Goal: Transaction & Acquisition: Book appointment/travel/reservation

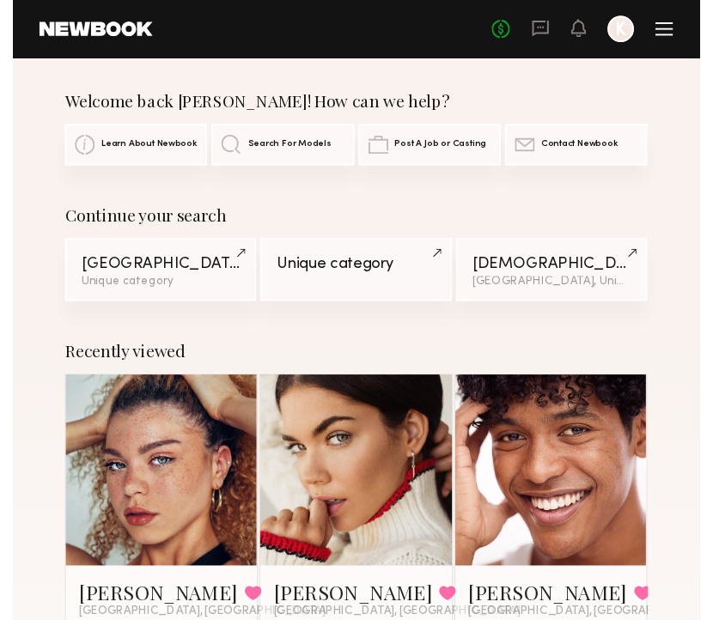
scroll to position [145, 0]
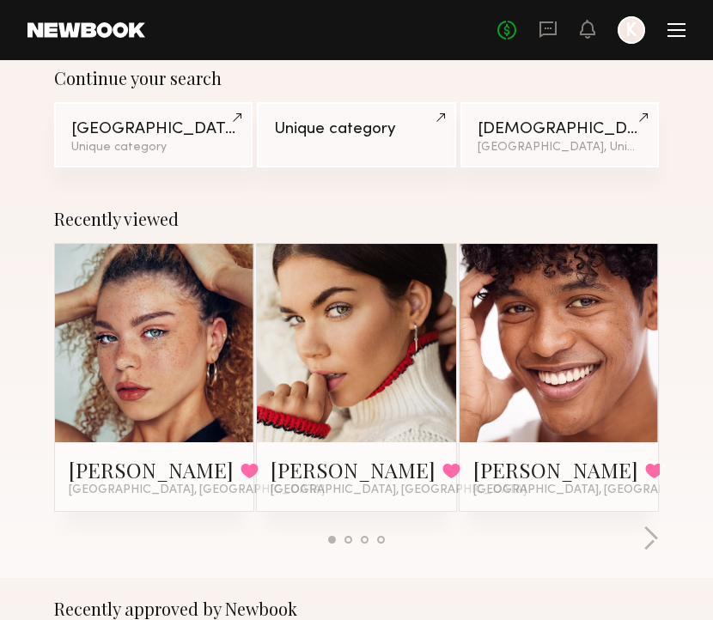
click at [204, 345] on div at bounding box center [154, 343] width 199 height 199
click at [135, 431] on link at bounding box center [154, 343] width 89 height 199
click at [339, 339] on link at bounding box center [356, 343] width 89 height 199
click at [542, 270] on link at bounding box center [559, 343] width 89 height 199
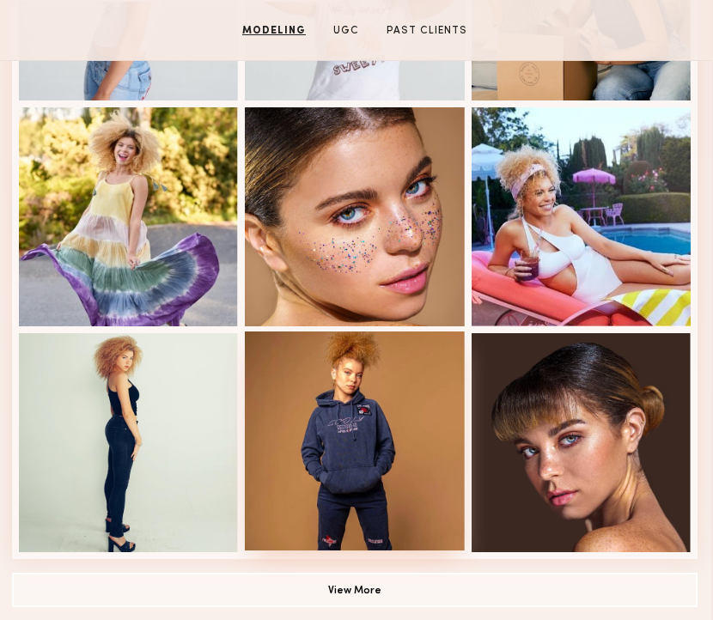
scroll to position [558, 2]
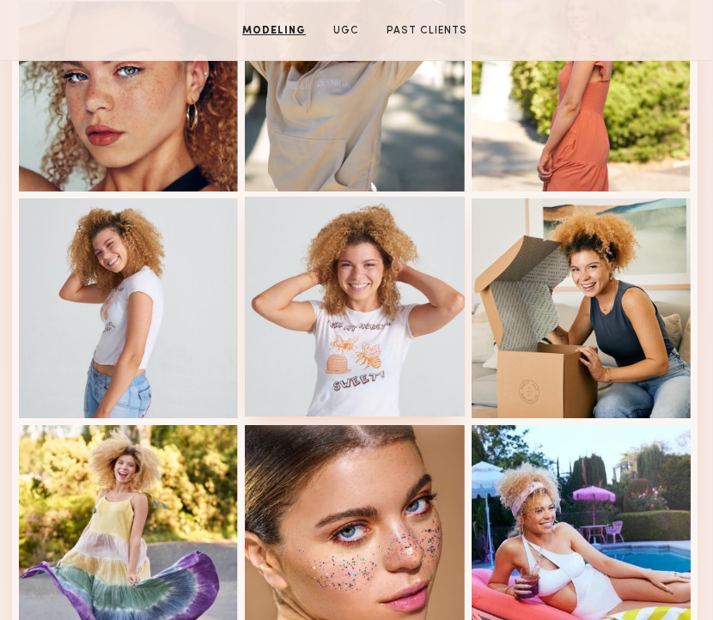
click at [374, 316] on div at bounding box center [354, 306] width 219 height 219
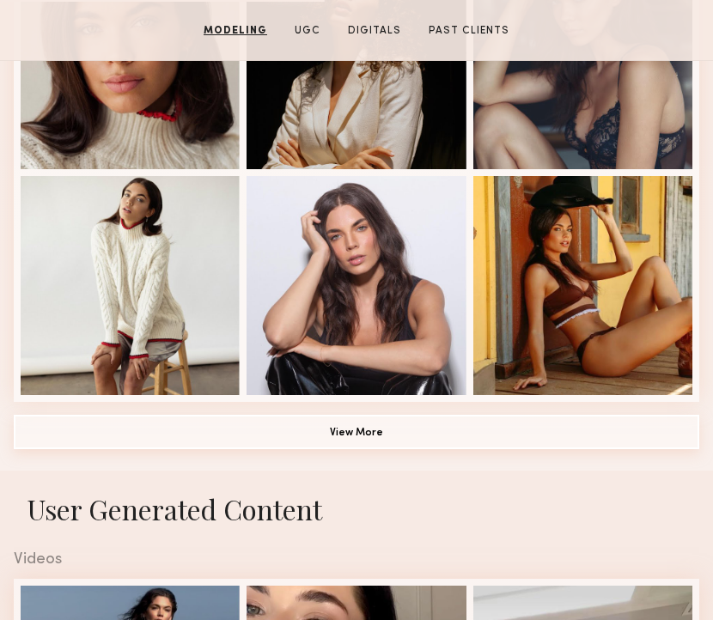
scroll to position [1034, 0]
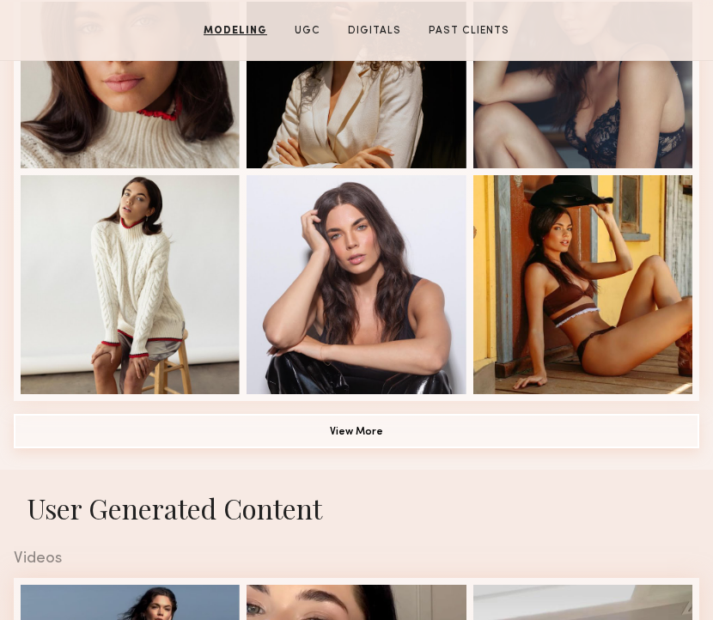
click at [325, 442] on button "View More" at bounding box center [357, 431] width 686 height 34
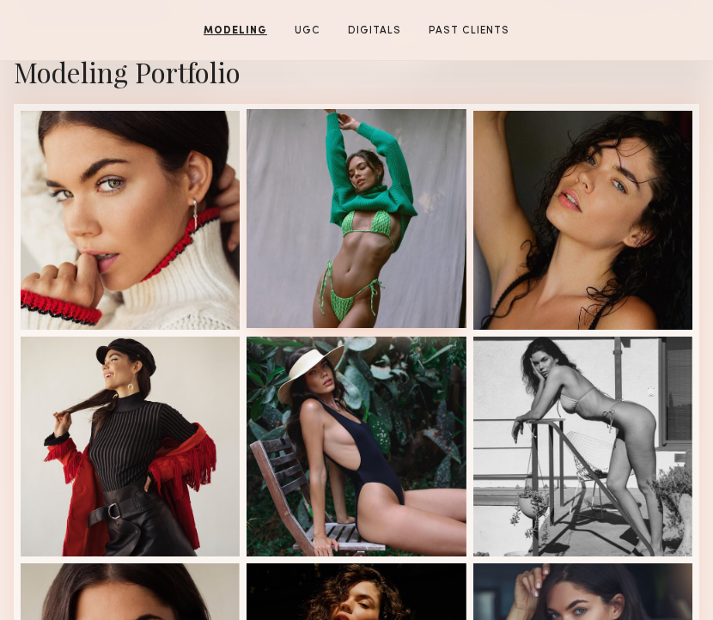
scroll to position [396, 2]
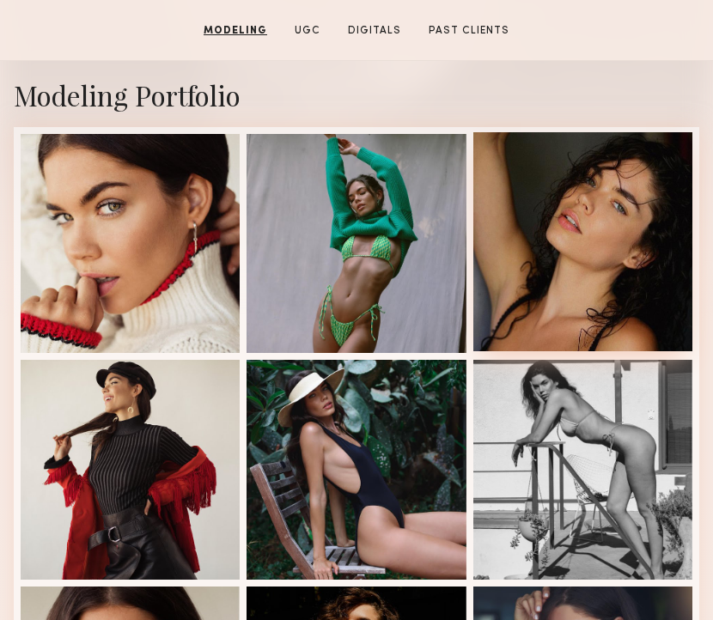
click at [553, 243] on div at bounding box center [583, 241] width 219 height 219
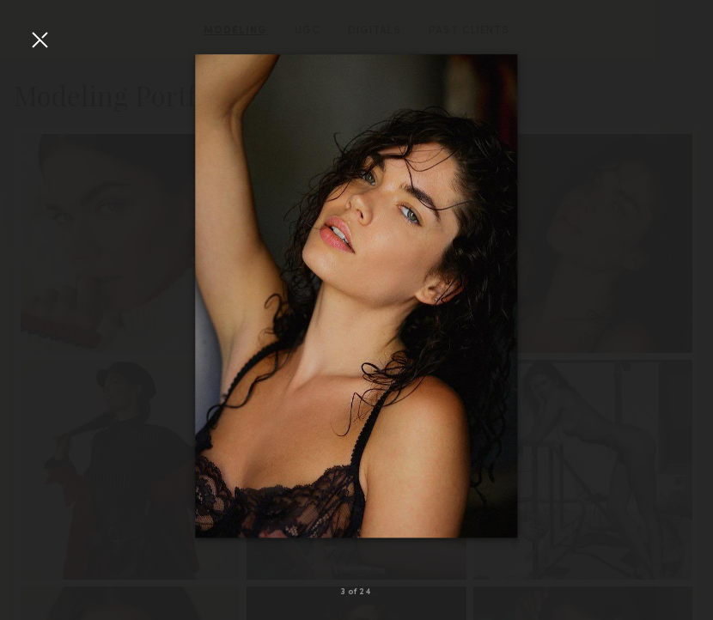
click at [45, 44] on div at bounding box center [39, 39] width 27 height 27
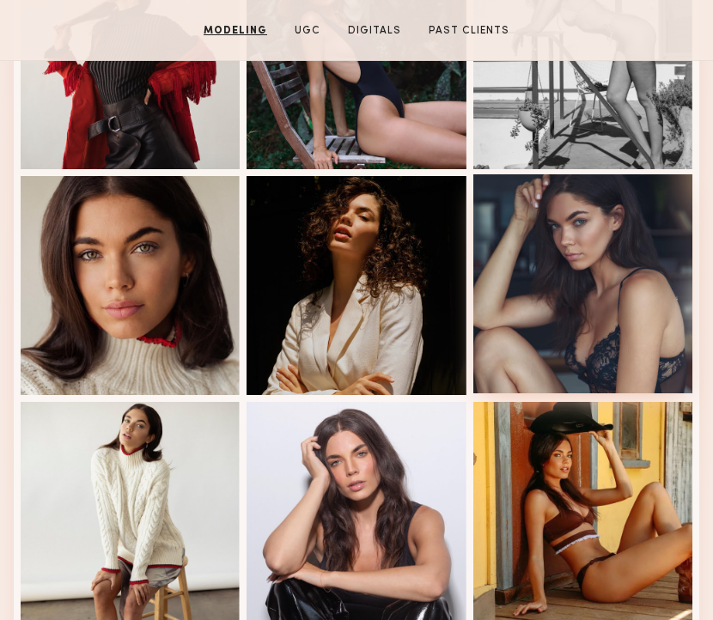
scroll to position [816, 0]
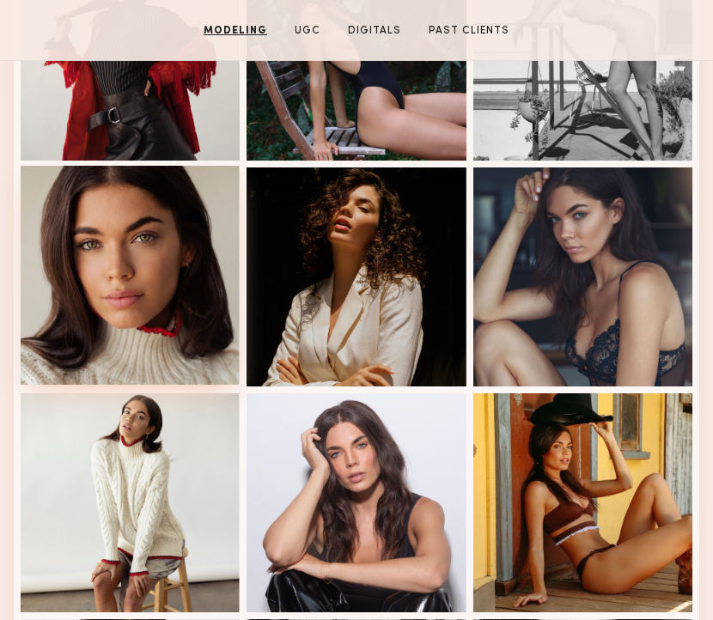
click at [197, 325] on div at bounding box center [130, 275] width 219 height 219
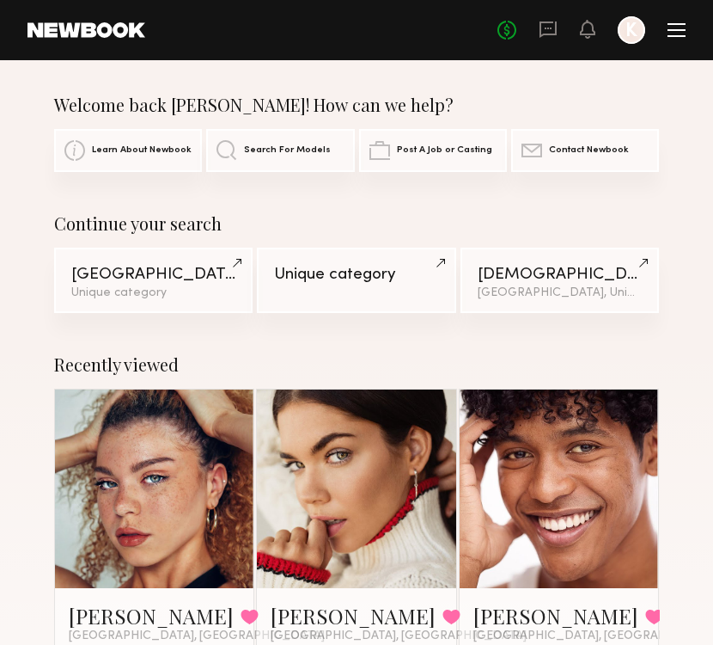
click at [133, 463] on link at bounding box center [154, 488] width 89 height 199
